Goal: Transaction & Acquisition: Purchase product/service

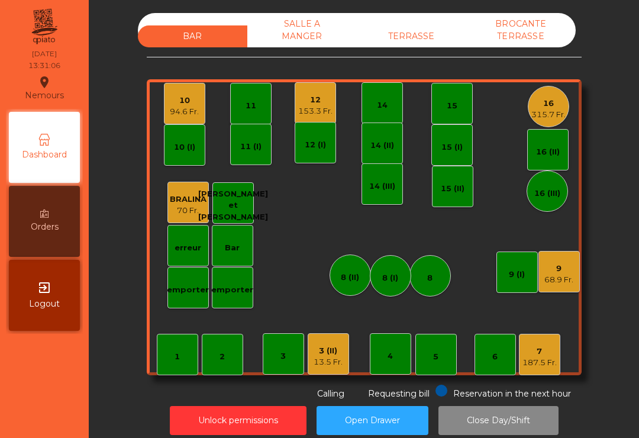
click at [565, 281] on div "68.9 Fr." at bounding box center [558, 280] width 29 height 12
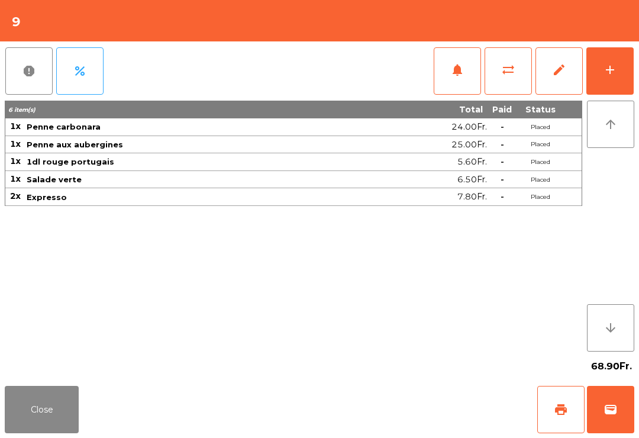
click at [562, 408] on span "print" at bounding box center [561, 409] width 14 height 14
click at [611, 412] on span "wallet" at bounding box center [610, 409] width 14 height 14
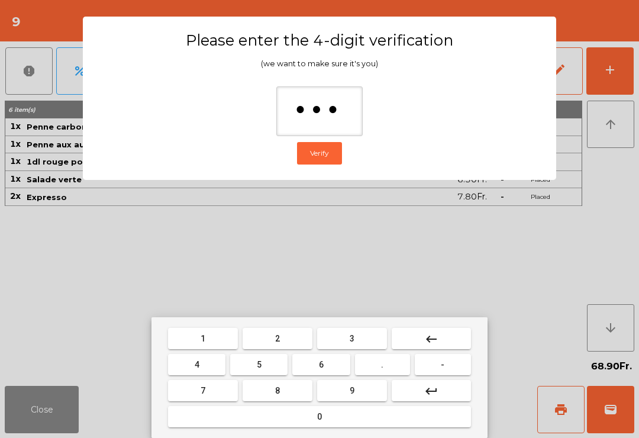
type input "****"
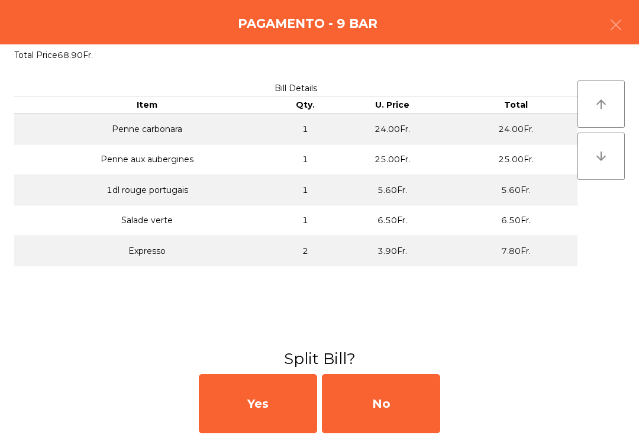
click at [405, 402] on div "No" at bounding box center [381, 403] width 118 height 59
click at [387, 416] on div "MB" at bounding box center [381, 403] width 118 height 59
click at [386, 416] on div "No" at bounding box center [381, 403] width 118 height 59
click at [394, 407] on div "No" at bounding box center [381, 403] width 118 height 59
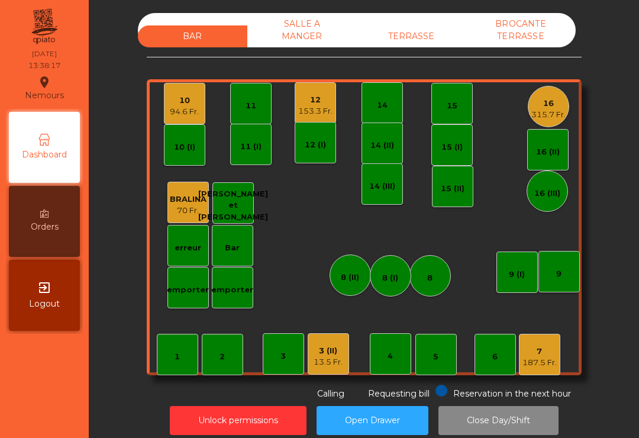
click at [422, 269] on div "8" at bounding box center [429, 275] width 41 height 41
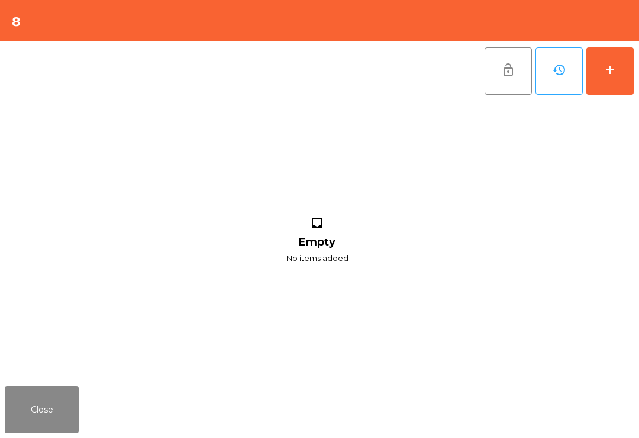
click at [631, 64] on button "add" at bounding box center [609, 70] width 47 height 47
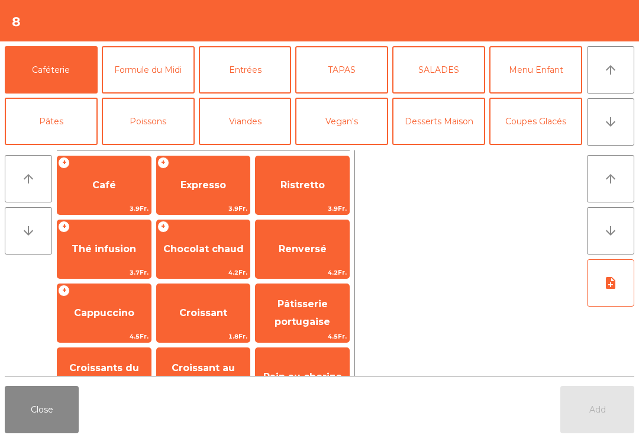
click at [100, 183] on span "Café" at bounding box center [104, 184] width 24 height 11
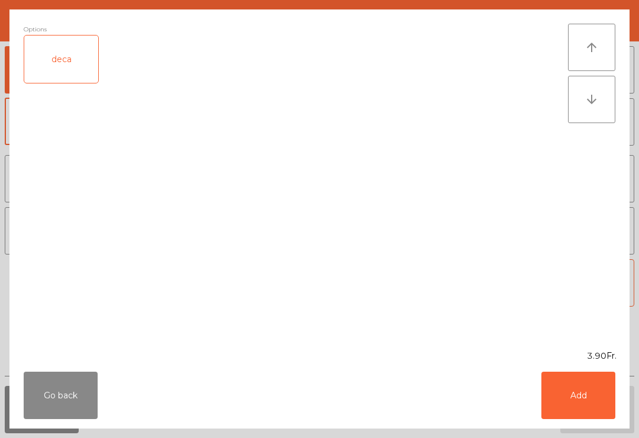
click at [588, 406] on button "Add" at bounding box center [578, 394] width 74 height 47
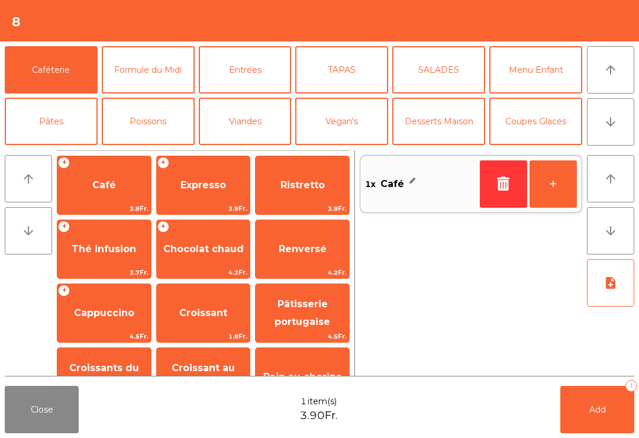
click at [611, 416] on button "Add 1" at bounding box center [597, 409] width 74 height 47
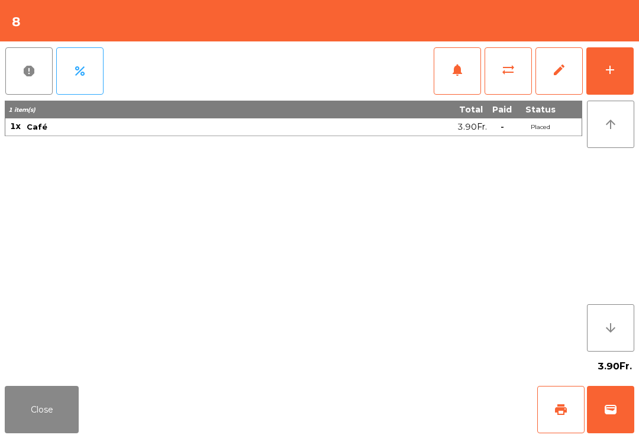
click at [540, 432] on button "print" at bounding box center [560, 409] width 47 height 47
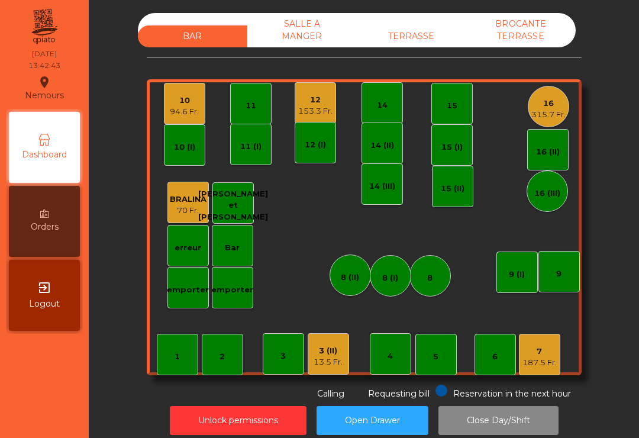
click at [295, 108] on div "12 153.3 Fr." at bounding box center [315, 102] width 41 height 41
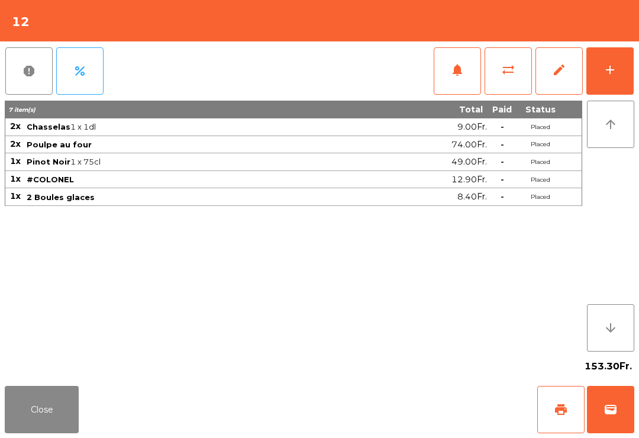
click at [564, 403] on span "print" at bounding box center [561, 409] width 14 height 14
click at [33, 419] on button "Close" at bounding box center [42, 409] width 74 height 47
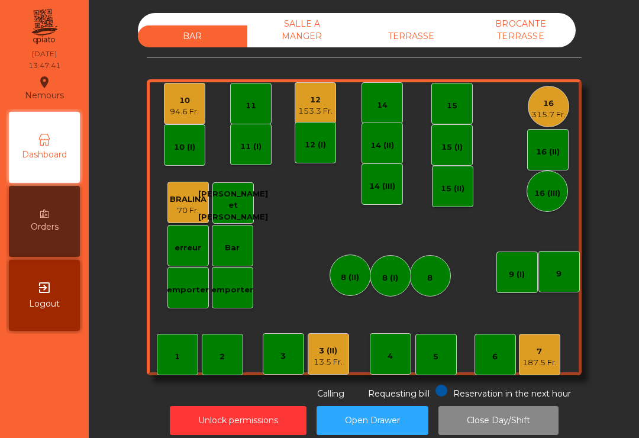
click at [313, 117] on div "12 153.3 Fr." at bounding box center [315, 102] width 41 height 41
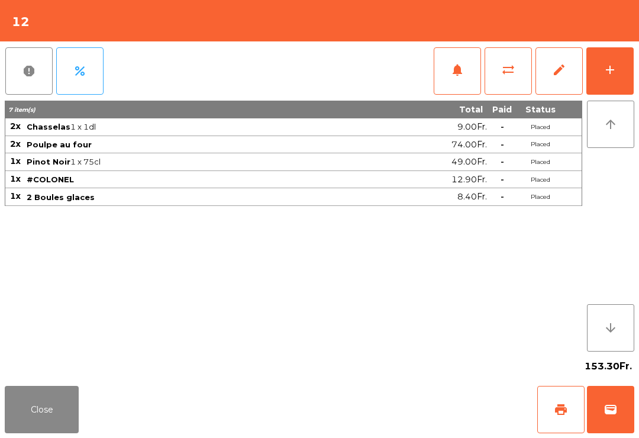
click at [622, 421] on button "wallet" at bounding box center [610, 409] width 47 height 47
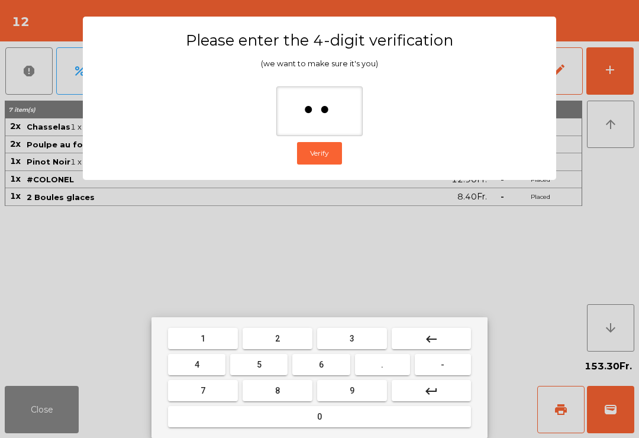
type input "***"
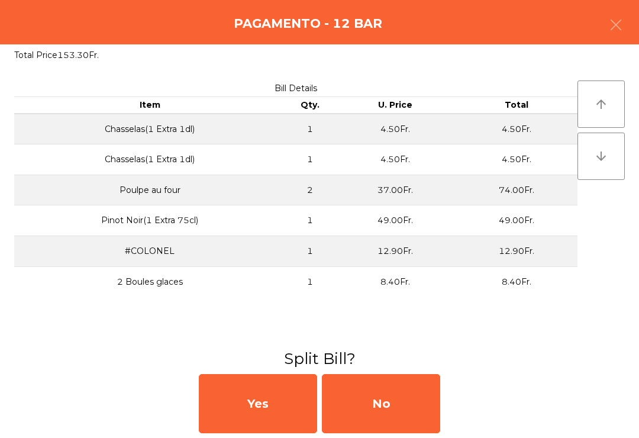
click at [396, 417] on div "No" at bounding box center [381, 403] width 118 height 59
click at [380, 410] on div "MB" at bounding box center [381, 403] width 118 height 59
click at [399, 410] on div "No" at bounding box center [381, 403] width 118 height 59
click at [393, 411] on div "No" at bounding box center [381, 403] width 118 height 59
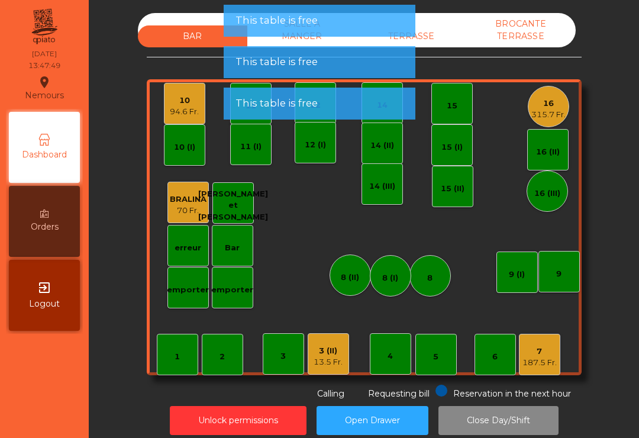
click at [174, 114] on div "94.6 Fr." at bounding box center [184, 112] width 29 height 12
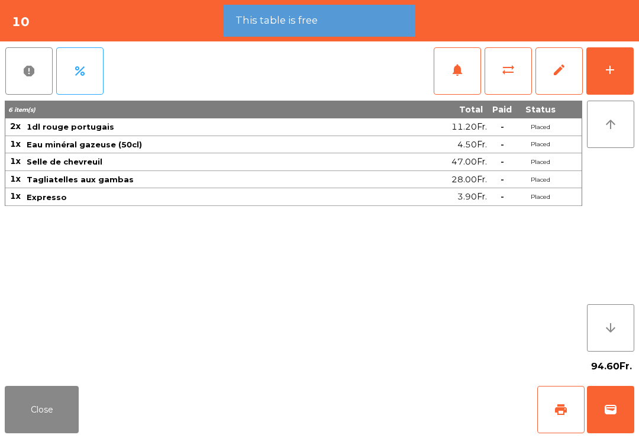
click at [603, 420] on button "wallet" at bounding box center [610, 409] width 47 height 47
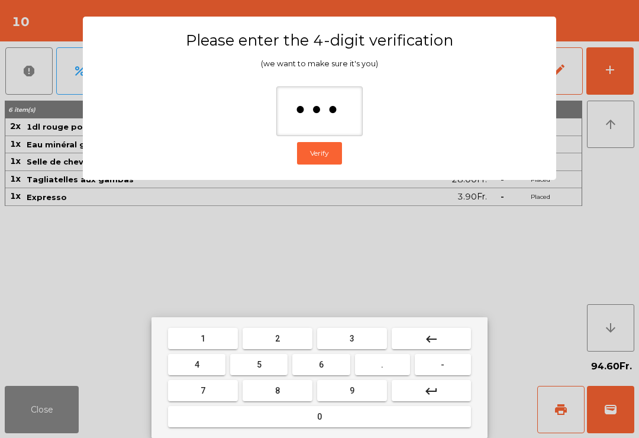
type input "****"
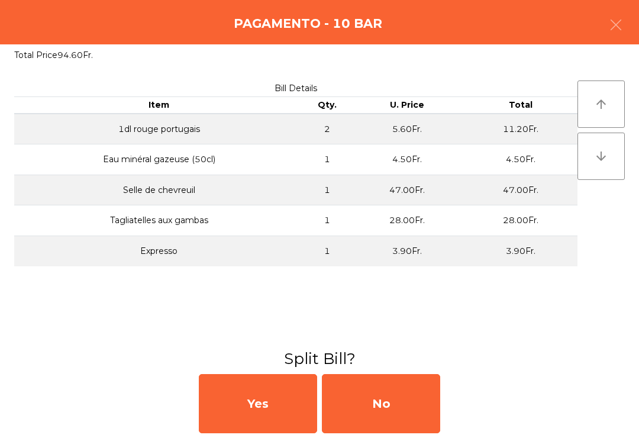
click at [434, 428] on div "No" at bounding box center [381, 403] width 118 height 59
click at [383, 399] on div "MB" at bounding box center [381, 403] width 118 height 59
click at [394, 402] on div "No" at bounding box center [381, 403] width 118 height 59
click at [418, 386] on div "No" at bounding box center [381, 403] width 118 height 59
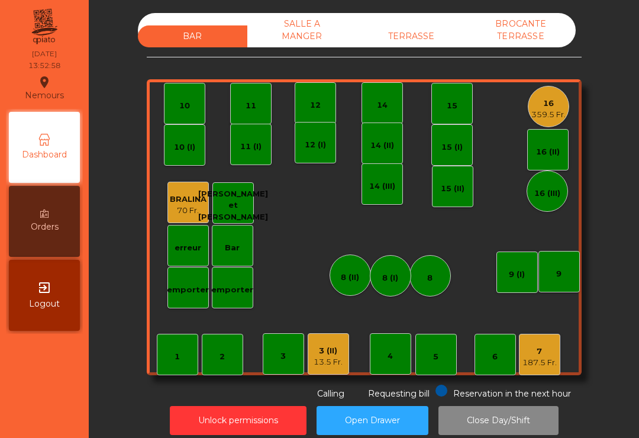
click at [347, 357] on div "3 (II) 13.5 Fr." at bounding box center [328, 353] width 41 height 41
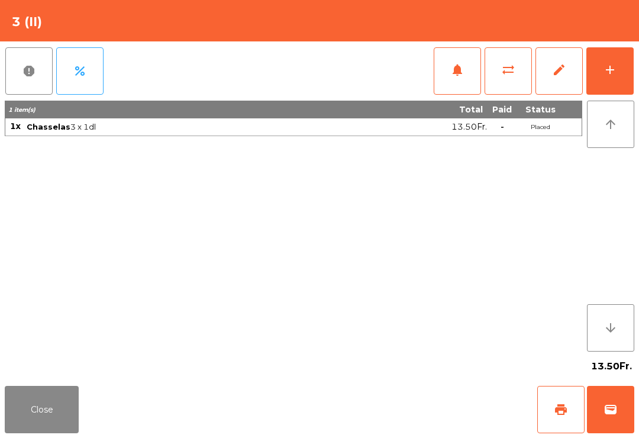
click at [575, 416] on button "print" at bounding box center [560, 409] width 47 height 47
click at [620, 408] on button "wallet" at bounding box center [610, 409] width 47 height 47
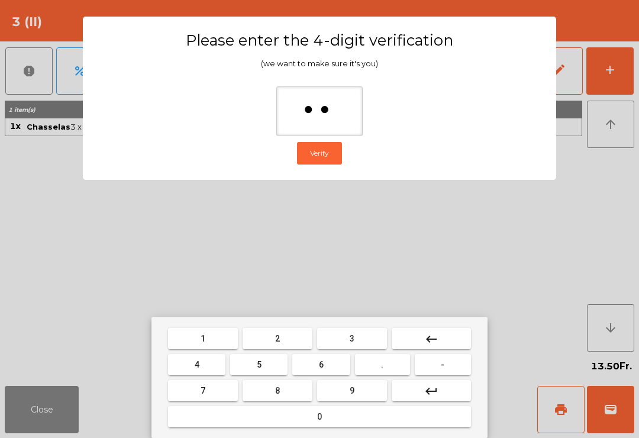
type input "***"
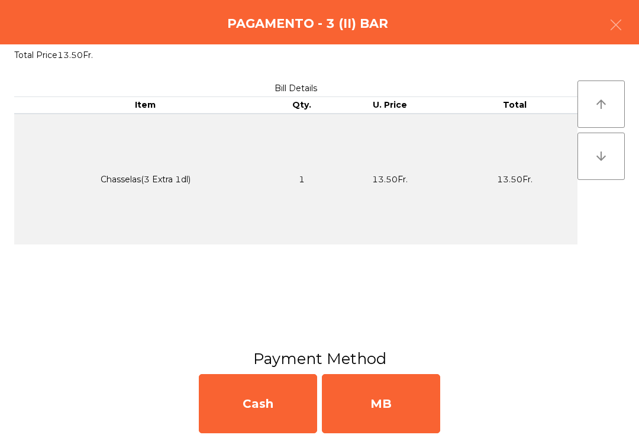
click at [373, 410] on div "MB" at bounding box center [381, 403] width 118 height 59
click at [393, 402] on div "No" at bounding box center [381, 403] width 118 height 59
click at [392, 403] on div "No" at bounding box center [381, 403] width 118 height 59
click at [402, 402] on div "No" at bounding box center [381, 403] width 118 height 59
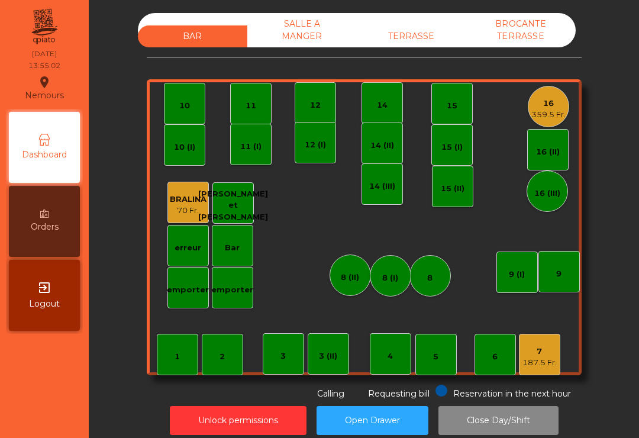
click at [545, 352] on div "7" at bounding box center [539, 351] width 34 height 12
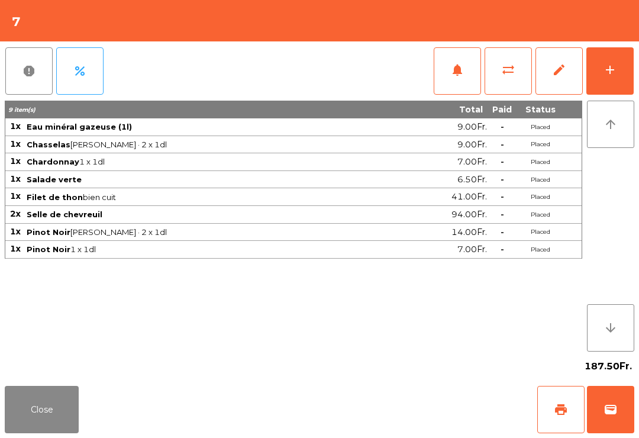
click at [548, 425] on button "print" at bounding box center [560, 409] width 47 height 47
click at [611, 418] on button "wallet" at bounding box center [610, 409] width 47 height 47
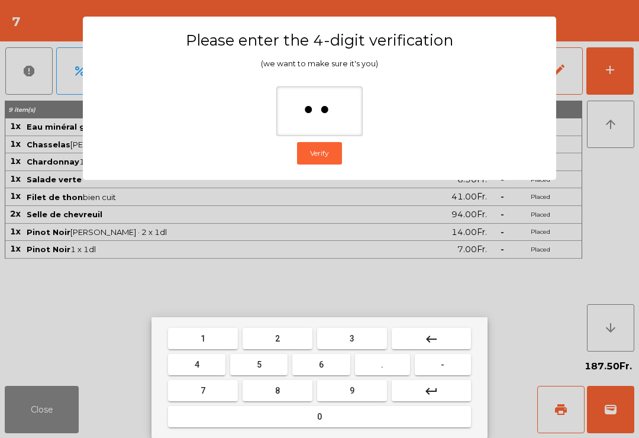
type input "***"
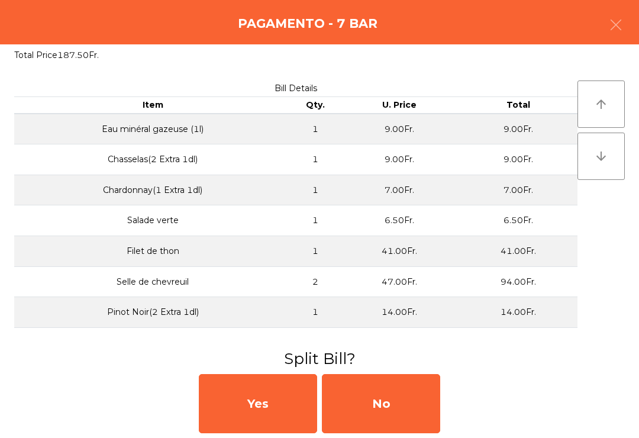
click at [371, 404] on div "No" at bounding box center [381, 403] width 118 height 59
click at [374, 410] on div "MB" at bounding box center [381, 403] width 118 height 59
click at [381, 409] on div "No" at bounding box center [381, 403] width 118 height 59
click at [401, 413] on div "No" at bounding box center [381, 403] width 118 height 59
click at [396, 405] on div "No" at bounding box center [381, 403] width 118 height 59
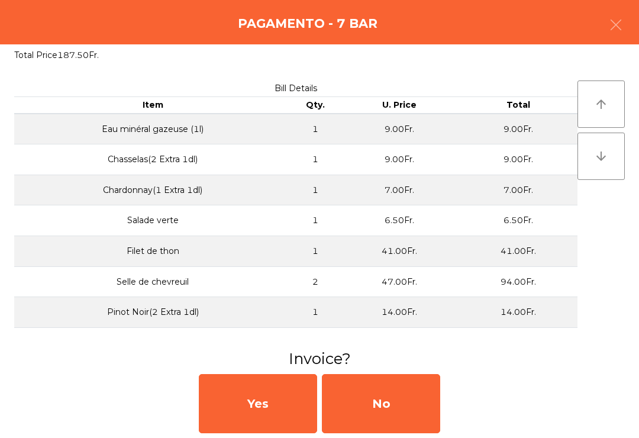
click at [396, 405] on div "No" at bounding box center [381, 403] width 118 height 59
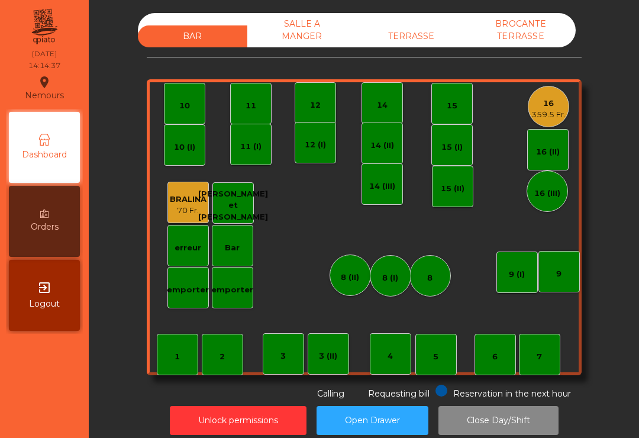
scroll to position [12, 0]
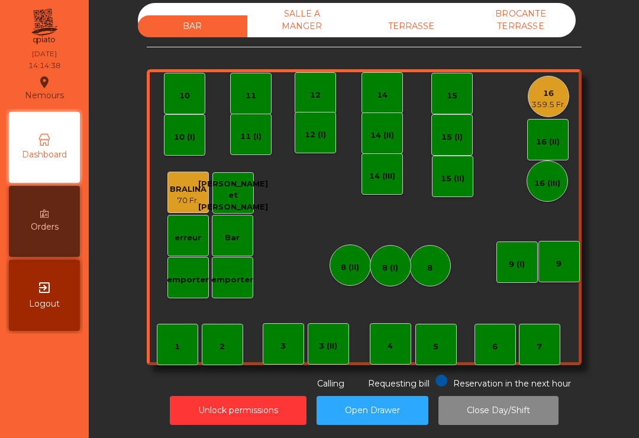
click at [557, 90] on div "16" at bounding box center [548, 94] width 34 height 12
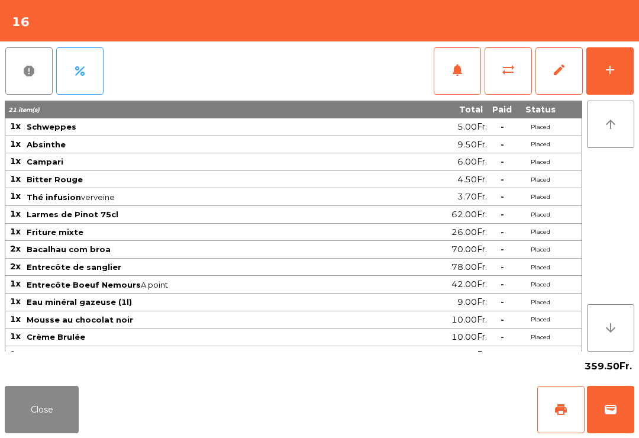
scroll to position [9, 0]
click at [562, 407] on span "print" at bounding box center [561, 409] width 14 height 14
click at [607, 409] on span "wallet" at bounding box center [610, 409] width 14 height 14
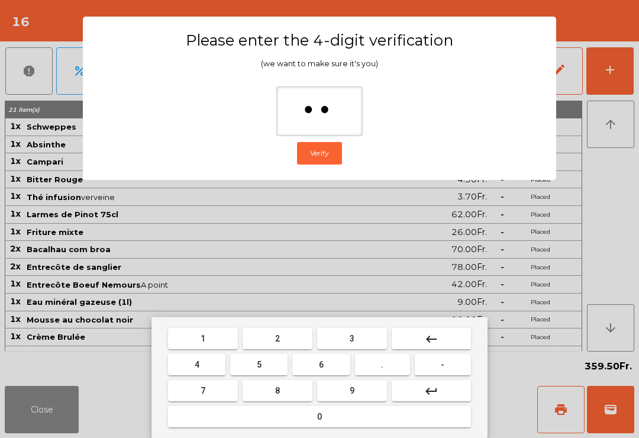
type input "***"
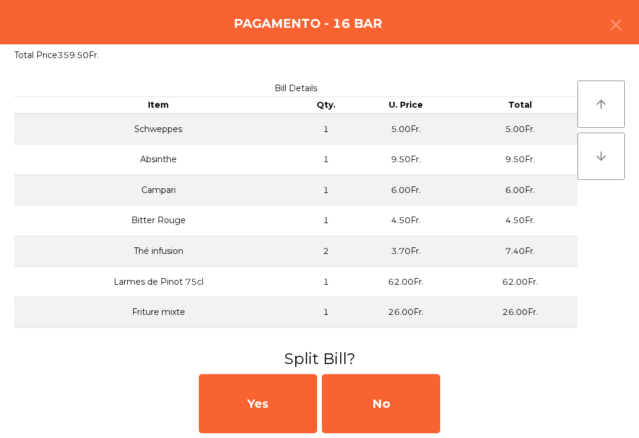
click at [351, 409] on div "No" at bounding box center [381, 403] width 118 height 59
click at [374, 404] on div "MB" at bounding box center [381, 403] width 118 height 59
click at [374, 403] on div "No" at bounding box center [381, 403] width 118 height 59
click at [377, 415] on div "No" at bounding box center [381, 403] width 118 height 59
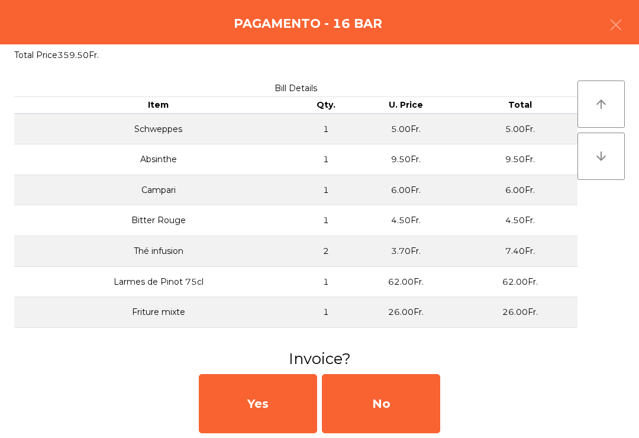
click at [375, 408] on div "No" at bounding box center [381, 403] width 118 height 59
click at [375, 407] on div "No" at bounding box center [381, 403] width 118 height 59
click at [388, 404] on div "No" at bounding box center [381, 403] width 118 height 59
